Goal: Information Seeking & Learning: Find specific fact

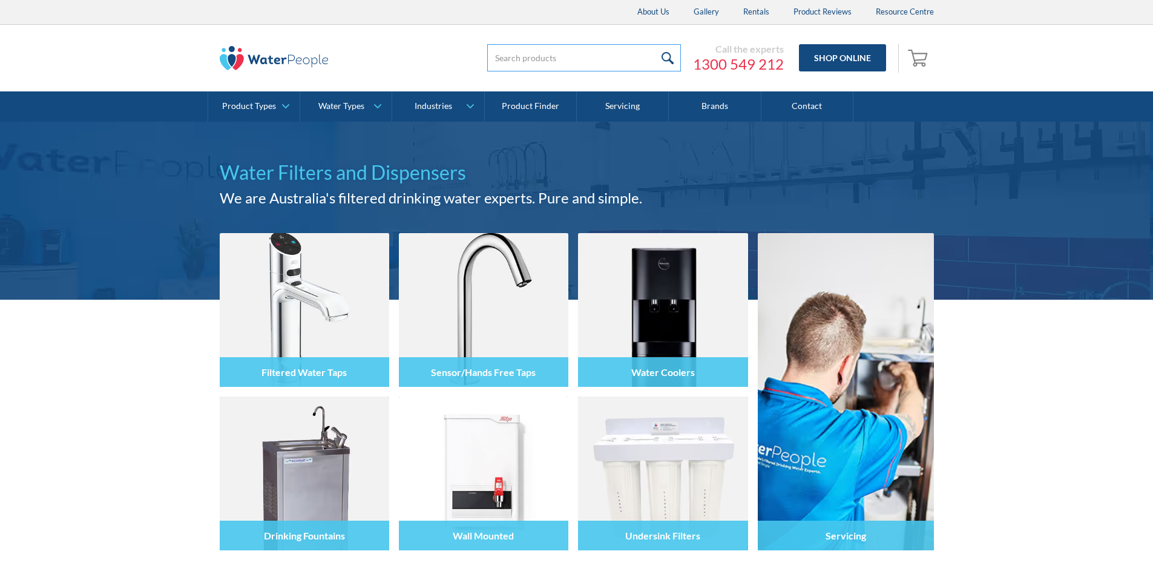
click at [499, 57] on input "search" at bounding box center [584, 57] width 194 height 27
paste input "WPC1014"
type input "WPC1014"
click at [655, 44] on input "submit" at bounding box center [668, 57] width 26 height 27
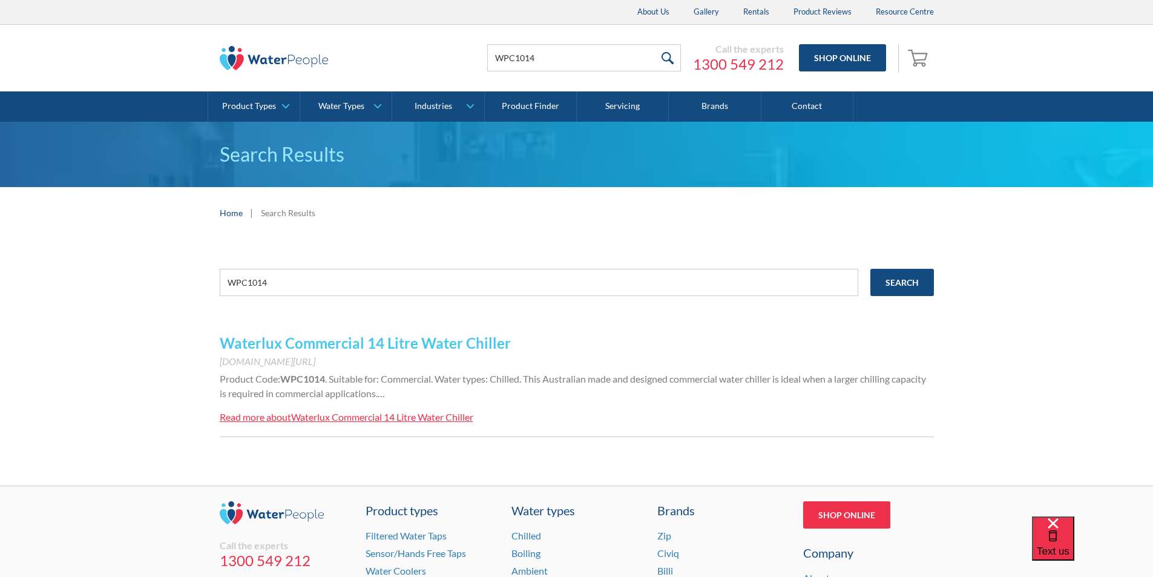
click at [339, 342] on link "Waterlux Commercial 14 Litre Water Chiller" at bounding box center [365, 343] width 291 height 18
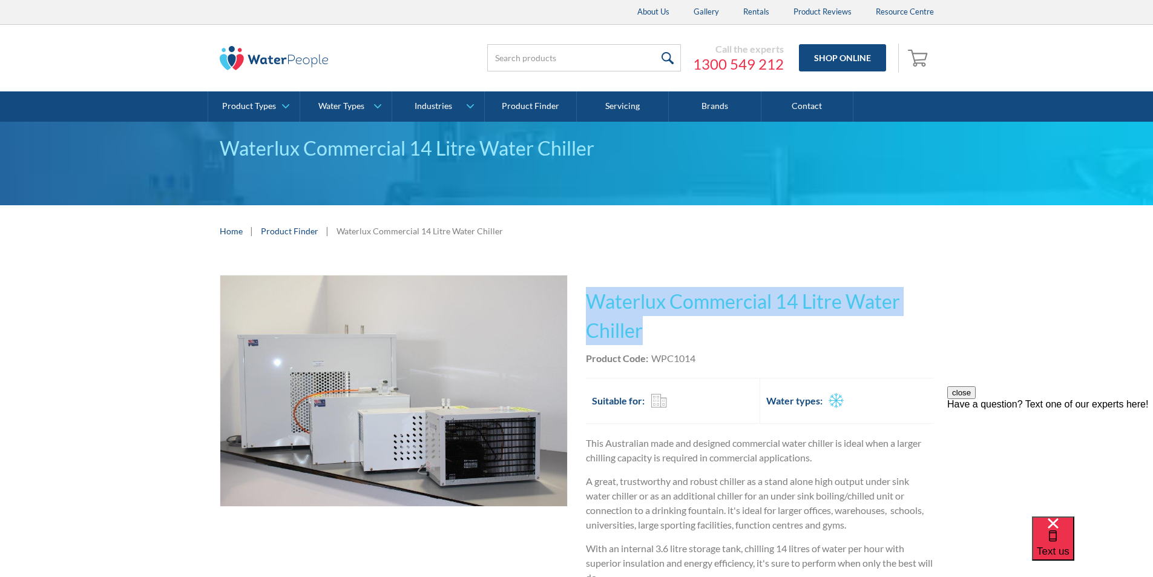
drag, startPoint x: 658, startPoint y: 329, endPoint x: 589, endPoint y: 289, distance: 80.0
click at [589, 289] on h1 "Waterlux Commercial 14 Litre Water Chiller" at bounding box center [760, 316] width 348 height 58
copy h1 "Waterlux Commercial 14 Litre Water Chiller"
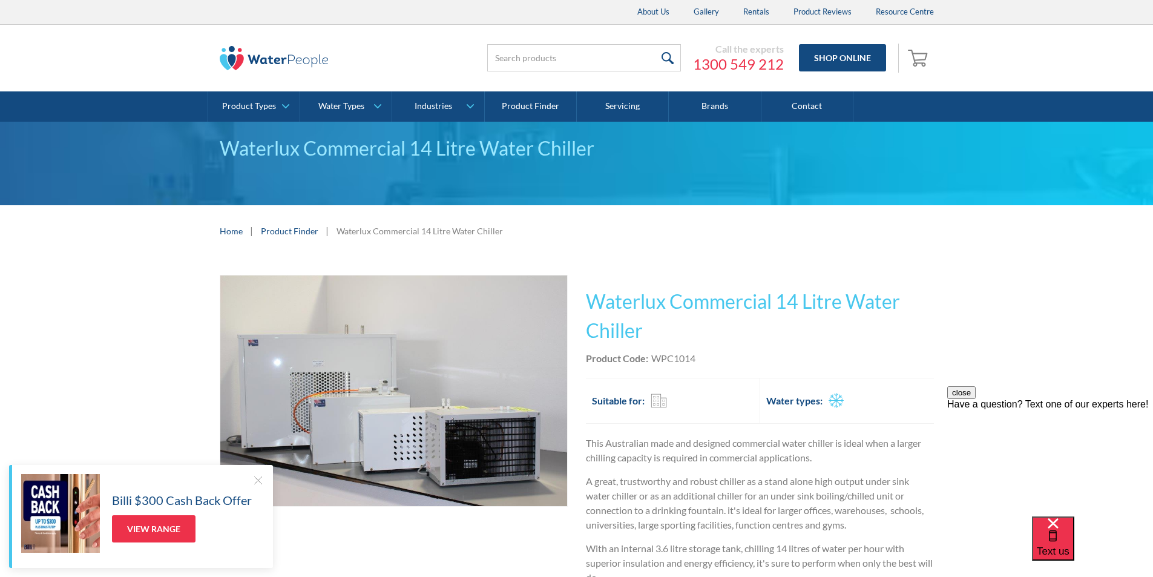
click at [713, 352] on div "Product Code: WPC1014" at bounding box center [760, 358] width 348 height 15
drag, startPoint x: 703, startPoint y: 353, endPoint x: 654, endPoint y: 352, distance: 49.0
click at [654, 352] on div "Product Code: WPC1014" at bounding box center [760, 358] width 348 height 15
copy div "WPC1014"
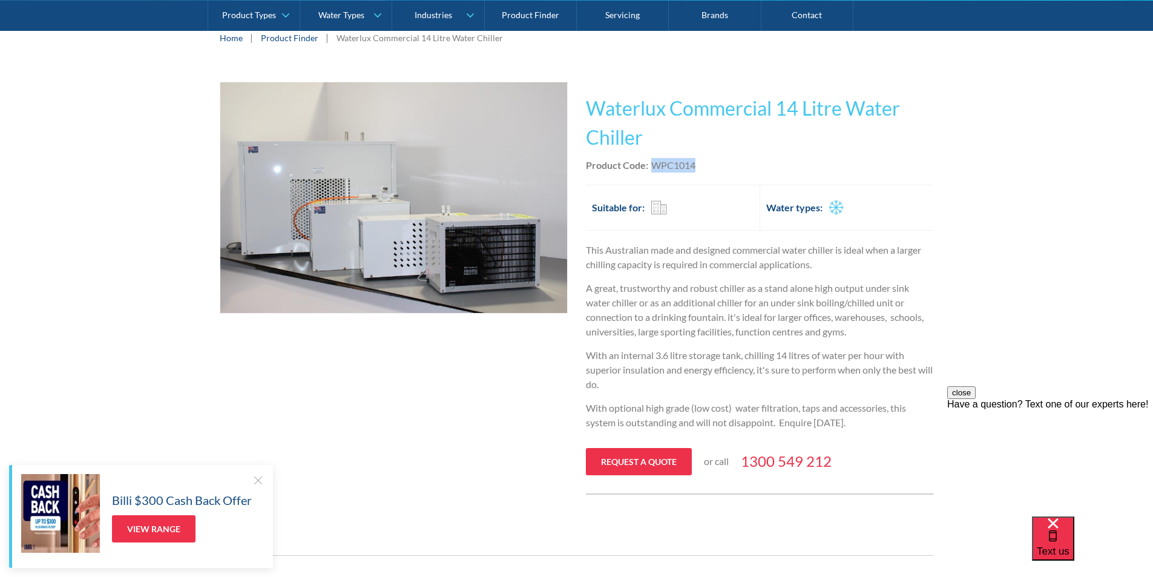
scroll to position [242, 0]
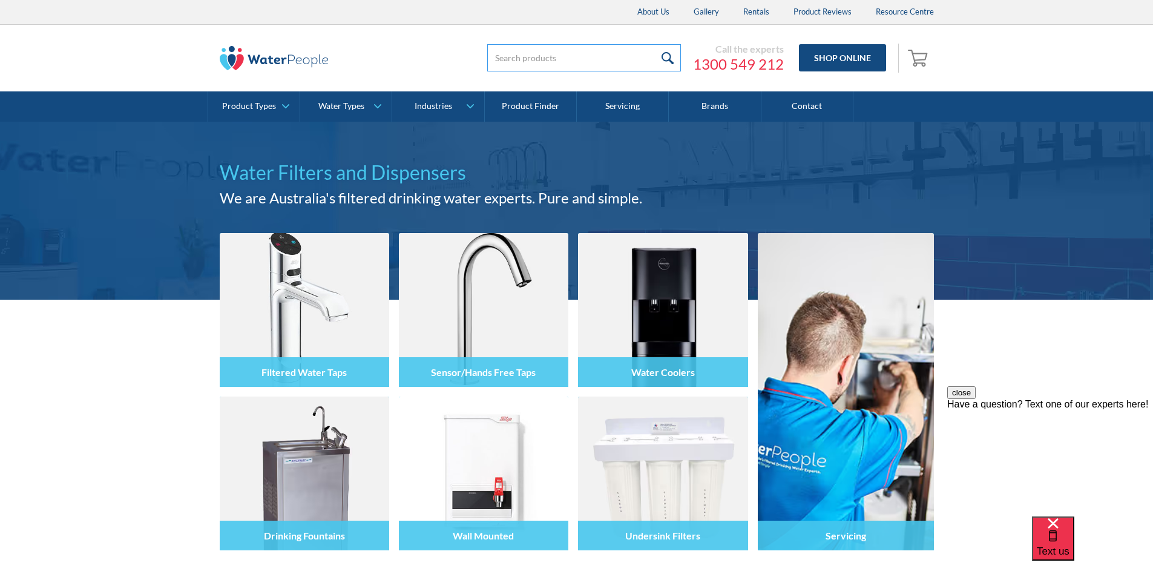
click at [508, 55] on input "search" at bounding box center [584, 57] width 194 height 27
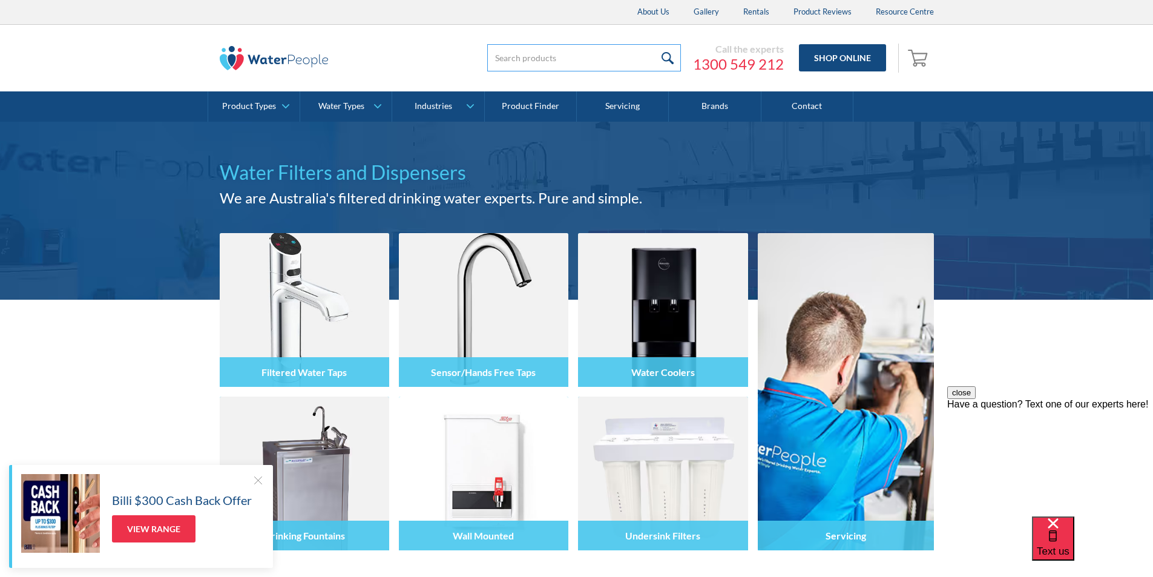
paste input "KMC8ETT"
type input "KMC8ETT"
click at [655, 44] on input "submit" at bounding box center [668, 57] width 26 height 27
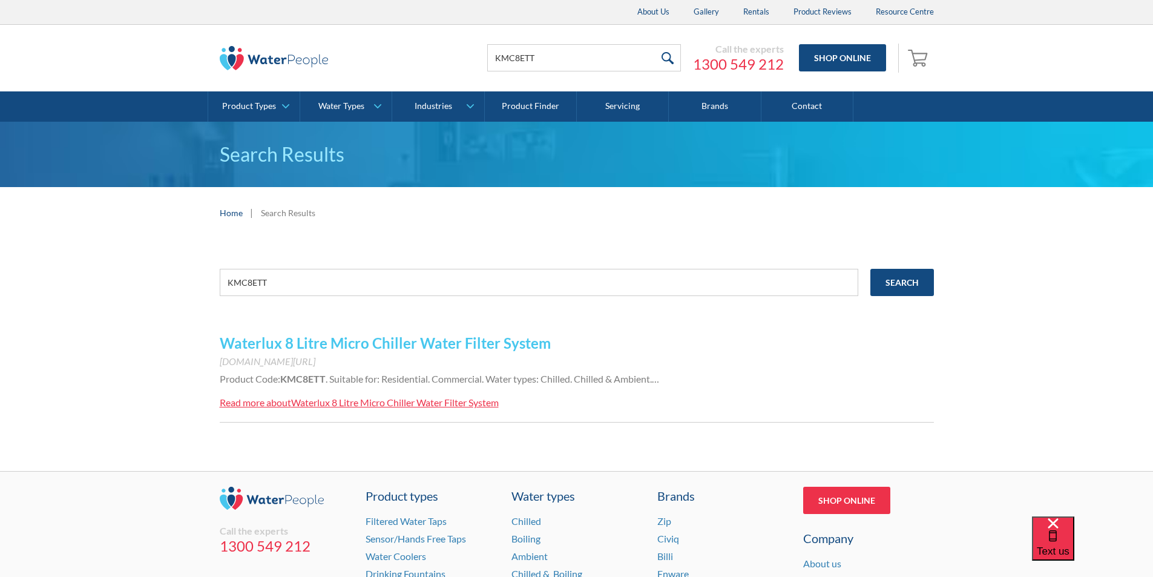
click at [335, 341] on link "Waterlux 8 Litre Micro Chiller Water Filter System" at bounding box center [385, 343] width 331 height 18
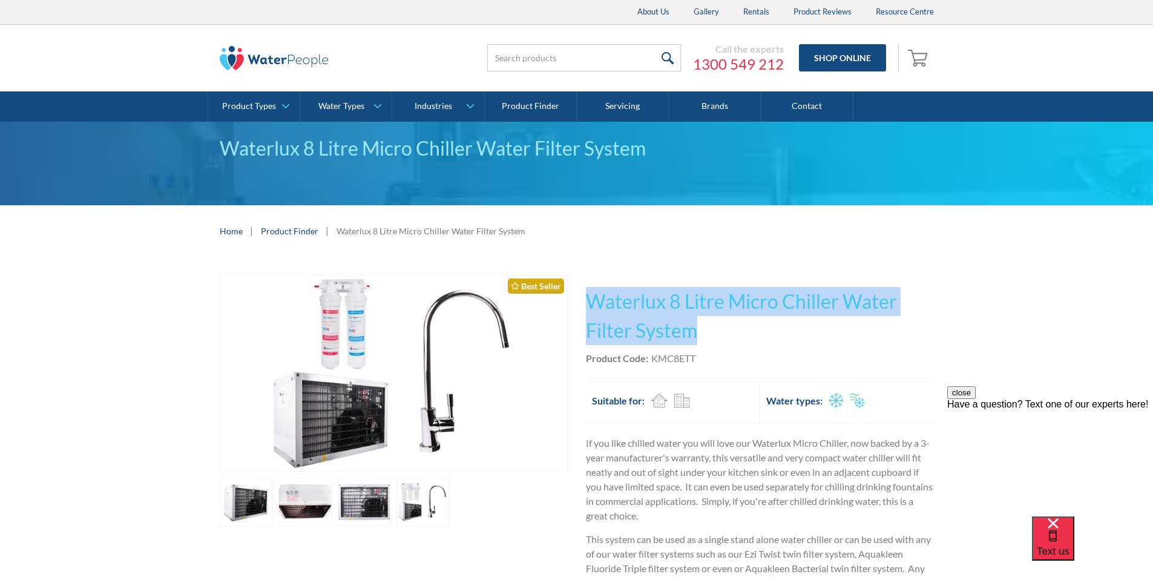
drag, startPoint x: 705, startPoint y: 334, endPoint x: 587, endPoint y: 293, distance: 124.7
click at [587, 293] on h1 "Waterlux 8 Litre Micro Chiller Water Filter System" at bounding box center [760, 316] width 348 height 58
copy h1 "Waterlux 8 Litre Micro Chiller Water Filter System"
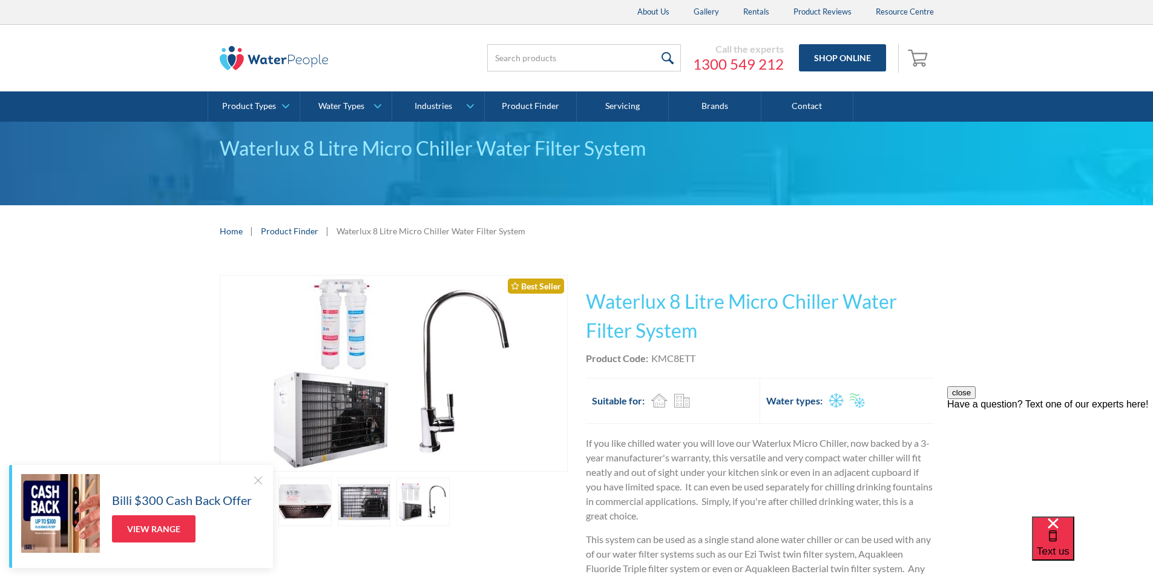
click at [708, 364] on div "Product Code: KMC8ETT" at bounding box center [760, 358] width 348 height 15
drag, startPoint x: 704, startPoint y: 361, endPoint x: 653, endPoint y: 356, distance: 50.4
click at [653, 356] on div "Product Code: KMC8ETT" at bounding box center [760, 358] width 348 height 15
copy div "KMC8ETT"
